Goal: Task Accomplishment & Management: Use online tool/utility

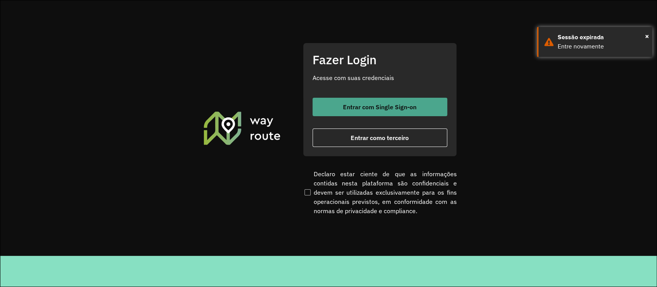
click at [336, 108] on button "Entrar com Single Sign-on" at bounding box center [379, 107] width 135 height 18
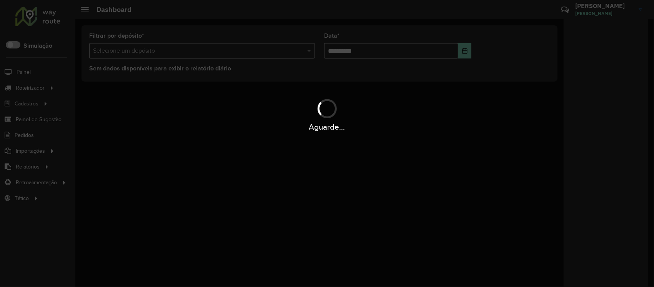
click at [35, 91] on div "Aguarde..." at bounding box center [327, 143] width 654 height 287
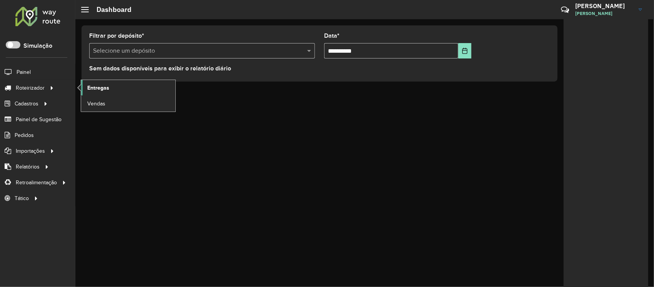
click at [117, 87] on link "Entregas" at bounding box center [128, 87] width 94 height 15
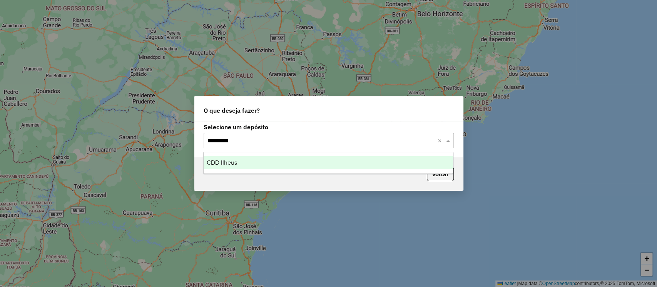
type input "**********"
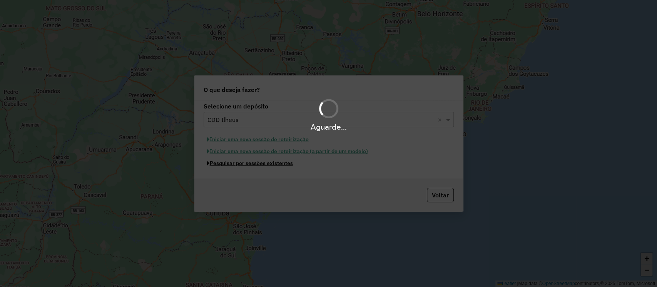
click at [204, 157] on button "Pesquisar por sessões existentes" at bounding box center [250, 163] width 93 height 12
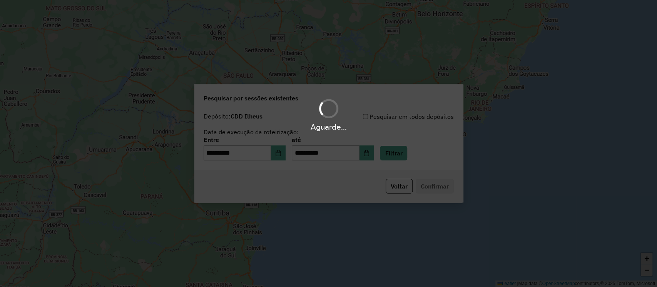
click at [401, 155] on div "Aguarde..." at bounding box center [328, 143] width 657 height 287
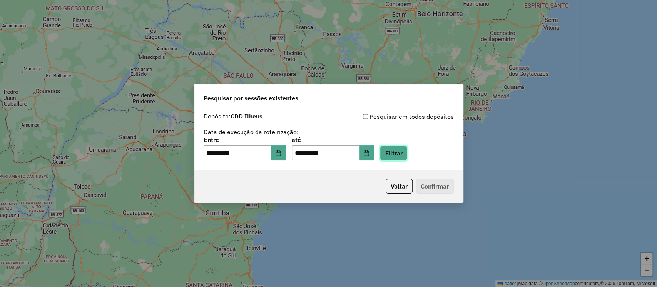
click at [401, 155] on button "Filtrar" at bounding box center [393, 153] width 27 height 15
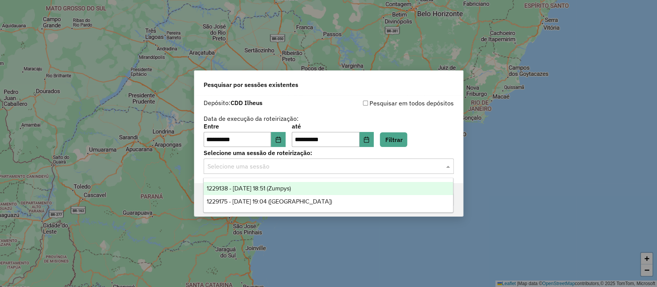
click at [271, 168] on input "text" at bounding box center [320, 166] width 227 height 9
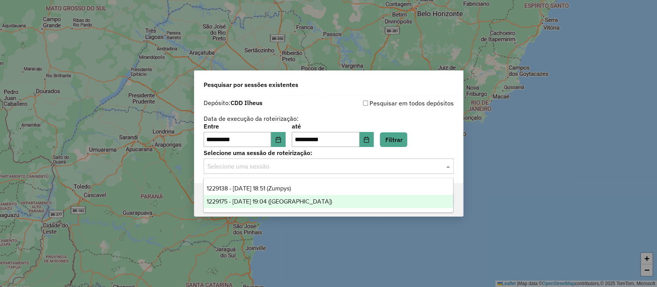
click at [269, 198] on span "1229175 - 13/08/2025 19:04 (Rota)" at bounding box center [269, 201] width 125 height 7
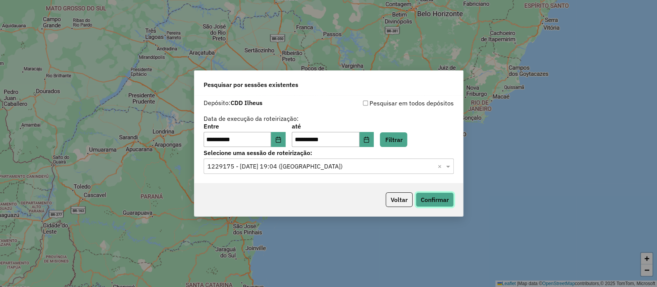
click at [439, 200] on button "Confirmar" at bounding box center [435, 199] width 38 height 15
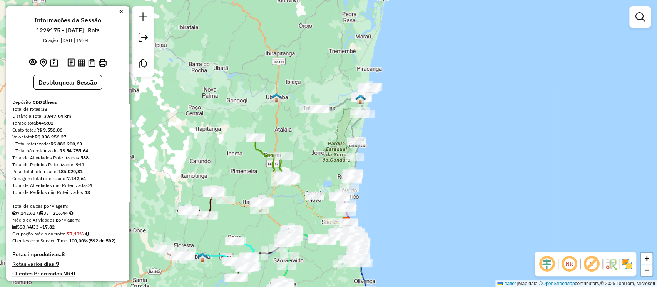
drag, startPoint x: 285, startPoint y: 130, endPoint x: 313, endPoint y: 191, distance: 67.5
click at [303, 208] on icon at bounding box center [280, 197] width 133 height 53
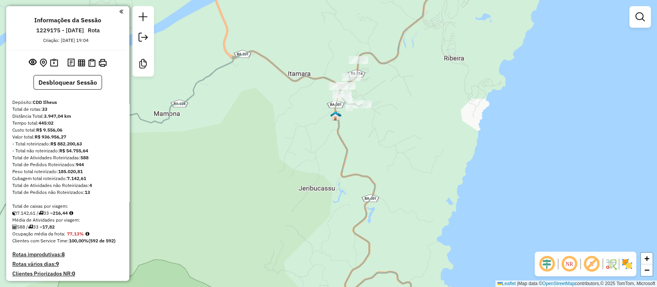
drag, startPoint x: 280, startPoint y: 145, endPoint x: 351, endPoint y: 125, distance: 73.5
click at [351, 125] on div "Rota 11 - Placa CUJ2C06 54735266 - MERCEARIA DA MARGO Janela de atendimento Gra…" at bounding box center [328, 143] width 657 height 287
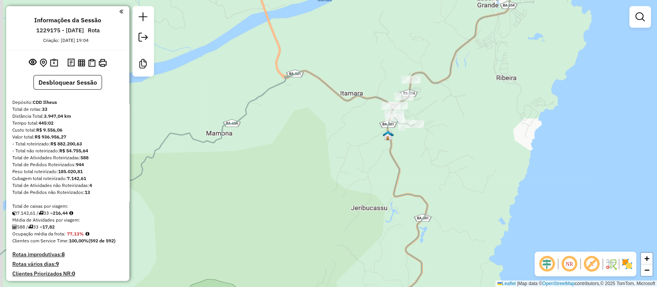
drag, startPoint x: 388, startPoint y: 121, endPoint x: 406, endPoint y: 149, distance: 33.9
click at [406, 149] on div "Rota 11 - Placa CUJ2C06 54735266 - MERCEARIA DA MARGO Janela de atendimento Gra…" at bounding box center [328, 143] width 657 height 287
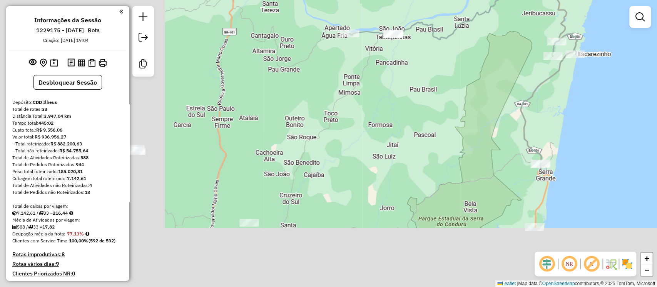
drag, startPoint x: 270, startPoint y: 208, endPoint x: 388, endPoint y: 139, distance: 136.6
click at [484, 61] on div "Rota 11 - Placa CUJ2C06 54735266 - MERCEARIA DA MARGO Janela de atendimento Gra…" at bounding box center [328, 143] width 657 height 287
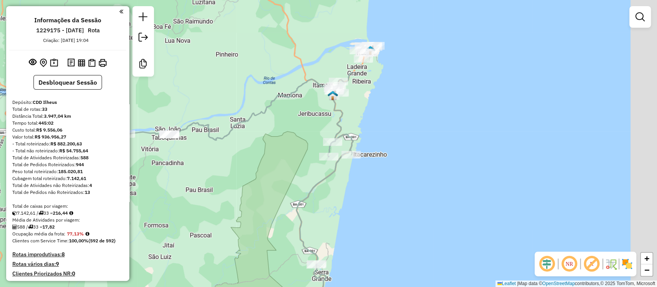
drag, startPoint x: 404, startPoint y: 142, endPoint x: 212, endPoint y: 227, distance: 210.6
click at [212, 227] on div "Rota 11 - Placa CUJ2C06 54735266 - MERCEARIA DA MARGO Janela de atendimento Gra…" at bounding box center [328, 143] width 657 height 287
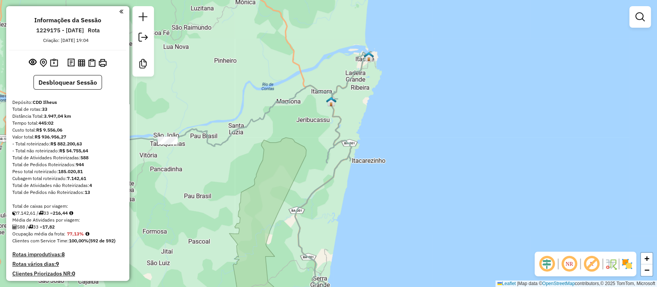
drag, startPoint x: 355, startPoint y: 90, endPoint x: 353, endPoint y: 105, distance: 15.5
click at [353, 105] on div "Janela de atendimento Grade de atendimento Capacidade Transportadoras Veículos …" at bounding box center [328, 143] width 657 height 287
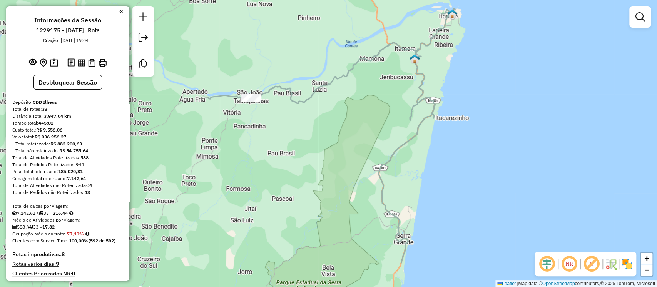
drag, startPoint x: 272, startPoint y: 163, endPoint x: 357, endPoint y: 109, distance: 100.7
click at [357, 109] on div "Janela de atendimento Grade de atendimento Capacidade Transportadoras Veículos …" at bounding box center [328, 143] width 657 height 287
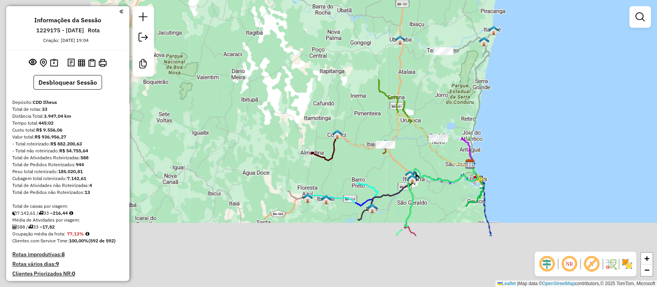
drag, startPoint x: 296, startPoint y: 177, endPoint x: 427, endPoint y: 98, distance: 153.5
click at [427, 98] on div "Janela de atendimento Grade de atendimento Capacidade Transportadoras Veículos …" at bounding box center [328, 143] width 657 height 287
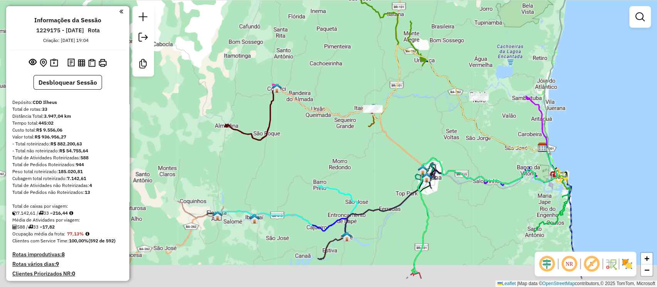
drag, startPoint x: 400, startPoint y: 175, endPoint x: 343, endPoint y: 135, distance: 69.9
click at [343, 135] on div "Janela de atendimento Grade de atendimento Capacidade Transportadoras Veículos …" at bounding box center [328, 143] width 657 height 287
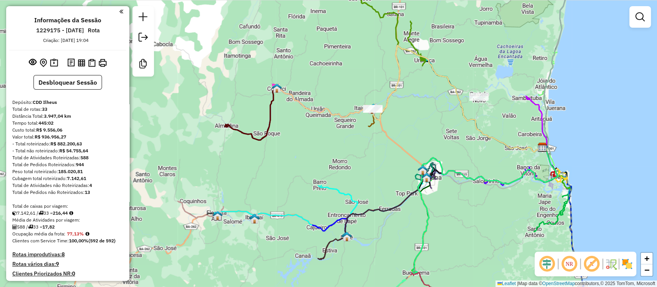
click at [272, 100] on icon at bounding box center [251, 114] width 53 height 52
select select "**********"
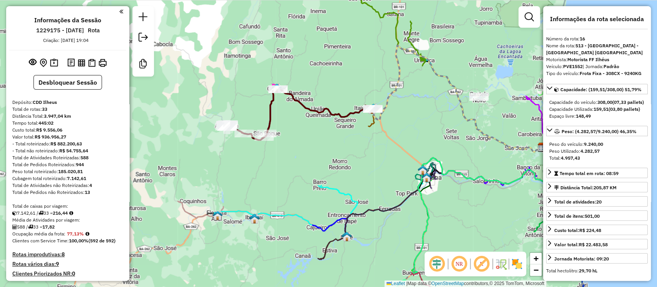
scroll to position [981, 0]
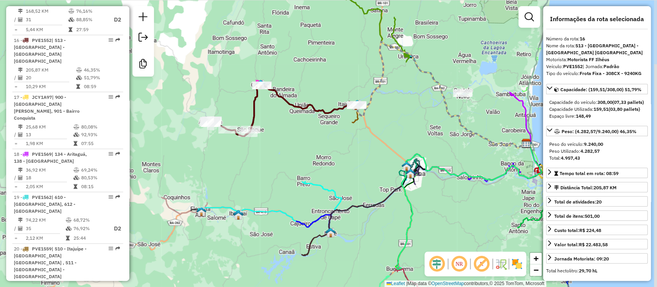
drag, startPoint x: 403, startPoint y: 135, endPoint x: 387, endPoint y: 131, distance: 16.7
click at [387, 131] on div "Janela de atendimento Grade de atendimento Capacidade Transportadoras Veículos …" at bounding box center [328, 143] width 657 height 287
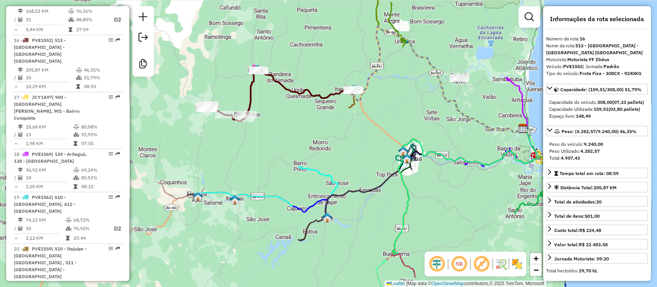
drag, startPoint x: 366, startPoint y: 137, endPoint x: 365, endPoint y: 127, distance: 10.4
click at [365, 127] on div "Janela de atendimento Grade de atendimento Capacidade Transportadoras Veículos …" at bounding box center [328, 143] width 657 height 287
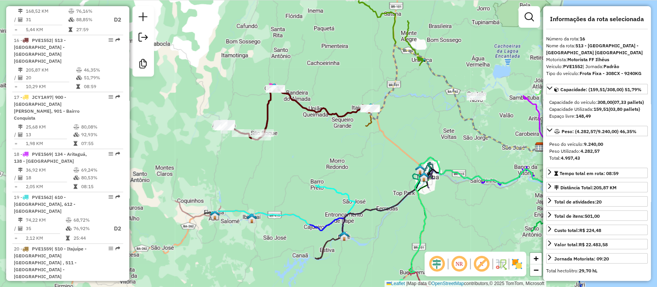
drag, startPoint x: 289, startPoint y: 106, endPoint x: 307, endPoint y: 135, distance: 33.9
click at [307, 135] on div "Janela de atendimento Grade de atendimento Capacidade Transportadoras Veículos …" at bounding box center [328, 143] width 657 height 287
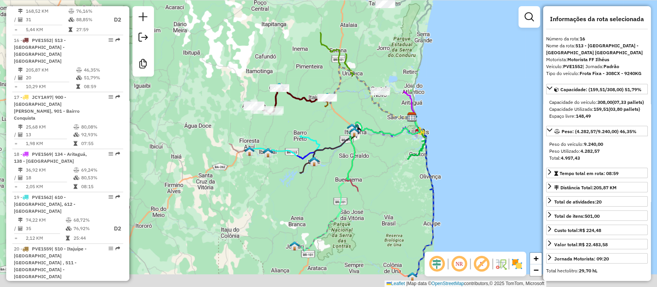
drag, startPoint x: 333, startPoint y: 141, endPoint x: 330, endPoint y: 122, distance: 19.5
click at [330, 122] on div "Janela de atendimento Grade de atendimento Capacidade Transportadoras Veículos …" at bounding box center [328, 143] width 657 height 287
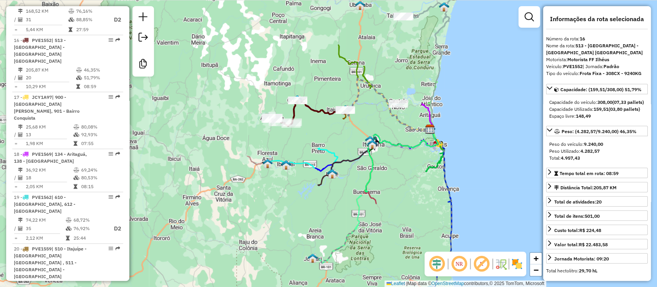
drag, startPoint x: 327, startPoint y: 116, endPoint x: 345, endPoint y: 128, distance: 21.9
click at [345, 128] on div "Janela de atendimento Grade de atendimento Capacidade Transportadoras Veículos …" at bounding box center [328, 143] width 657 height 287
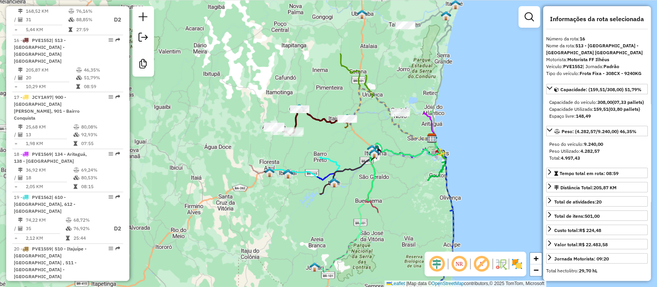
drag, startPoint x: 376, startPoint y: 119, endPoint x: 377, endPoint y: 127, distance: 9.1
click at [377, 127] on div "Janela de atendimento Grade de atendimento Capacidade Transportadoras Veículos …" at bounding box center [328, 143] width 657 height 287
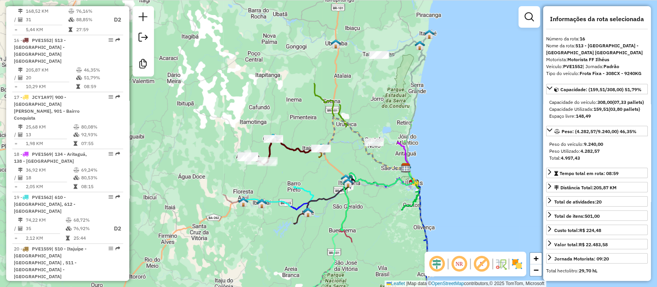
drag, startPoint x: 424, startPoint y: 83, endPoint x: 397, endPoint y: 112, distance: 39.5
click at [397, 112] on div "Janela de atendimento Grade de atendimento Capacidade Transportadoras Veículos …" at bounding box center [328, 143] width 657 height 287
